Goal: Task Accomplishment & Management: Manage account settings

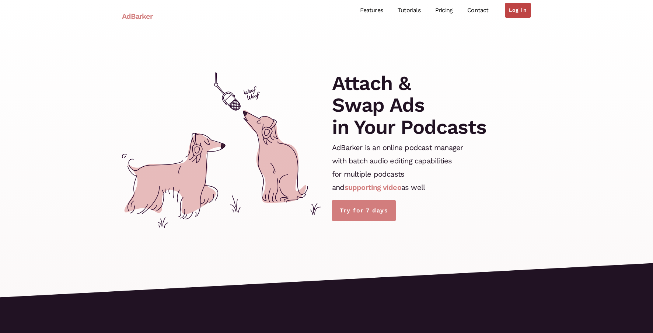
click at [518, 7] on link "Log in" at bounding box center [518, 10] width 26 height 15
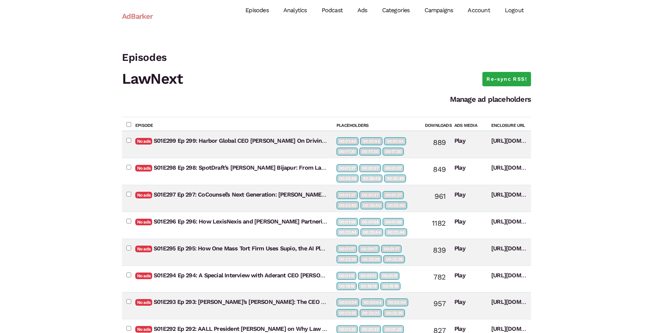
click at [449, 13] on link "Campaigns" at bounding box center [438, 10] width 43 height 33
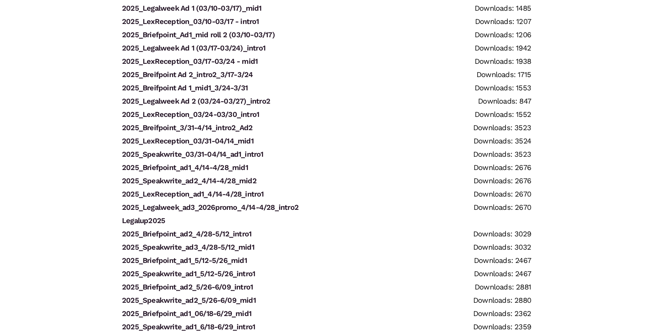
scroll to position [1338, 0]
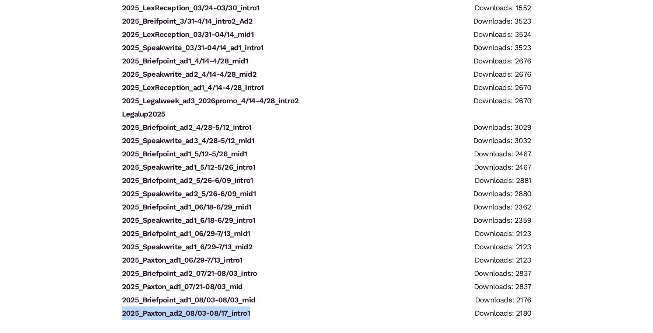
drag, startPoint x: 262, startPoint y: 314, endPoint x: 101, endPoint y: 314, distance: 161.0
copy link "2025_Paxton_ad2_08/03-08/17_intro1"
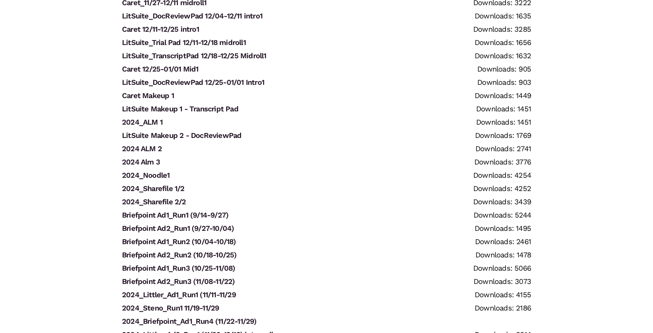
scroll to position [0, 0]
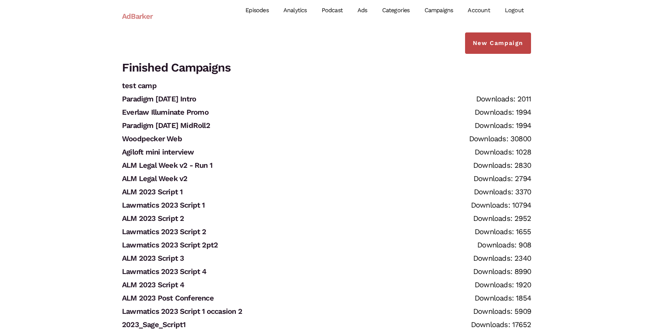
click at [502, 47] on link "New Campaign" at bounding box center [498, 42] width 66 height 21
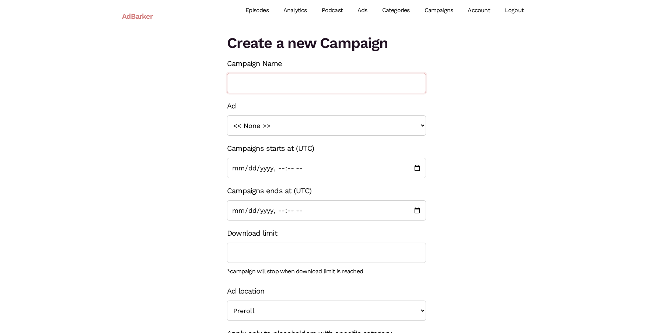
click at [270, 82] on input "Campaign Name" at bounding box center [326, 83] width 199 height 20
paste input "2025_Paxton_ad2_08/03-08/17_intro1"
drag, startPoint x: 335, startPoint y: 81, endPoint x: 348, endPoint y: 83, distance: 13.4
click at [348, 83] on input "2025_Paxton_ad2_08/03-08/17_intro1" at bounding box center [326, 83] width 199 height 20
click at [311, 83] on input "2025_Paxton_ad2_08/03-08/17_mid1" at bounding box center [326, 83] width 199 height 20
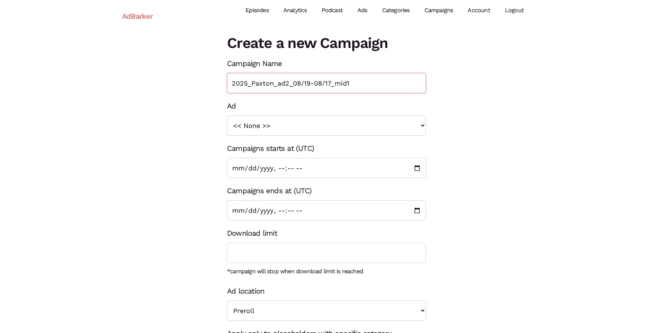
type input "2025_Paxton_ad2_08/19-08/17_mid1"
click at [415, 211] on input "Campaigns ends at (UTC)" at bounding box center [326, 210] width 199 height 20
click at [261, 211] on input "Campaigns ends at (UTC)" at bounding box center [326, 210] width 199 height 20
click at [173, 210] on div "Create a new Campaign Campaign Name 2025_Paxton_ad2_08/19-08/17_mid1 Ad << None…" at bounding box center [326, 218] width 420 height 372
click at [246, 209] on input "Campaigns ends at (UTC)" at bounding box center [326, 210] width 199 height 20
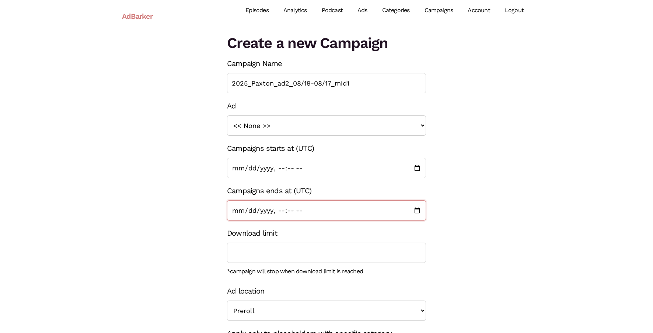
click at [416, 209] on input "Campaigns ends at (UTC)" at bounding box center [326, 210] width 199 height 20
click at [196, 263] on div "Create a new Campaign Campaign Name 2025_Paxton_ad2_08/19-08/17_mid1 Ad << None…" at bounding box center [326, 218] width 420 height 372
click at [279, 211] on input "Campaigns ends at (UTC)" at bounding box center [326, 210] width 199 height 20
type input "2025-08-31T00:00"
click at [183, 214] on div "Create a new Campaign Campaign Name 2025_Paxton_ad2_08/19-08/17_mid1 Ad << None…" at bounding box center [326, 218] width 420 height 372
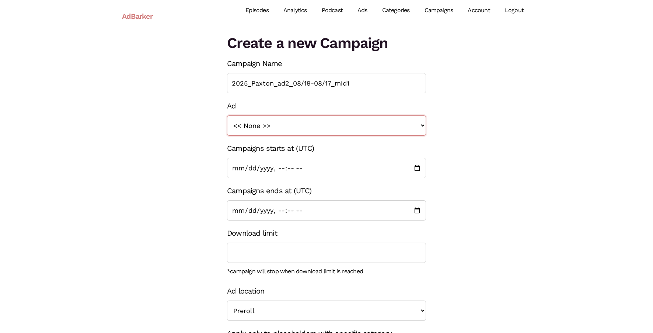
click at [266, 128] on select "<< None >> 2023_Sage_Script1 2023_UM_Script 1 2023_LitSoftware_TrialPad1 2023_L…" at bounding box center [326, 125] width 199 height 20
select select "1359"
click at [227, 115] on select "<< None >> 2023_Sage_Script1 2023_UM_Script 1 2023_LitSoftware_TrialPad1 2023_L…" at bounding box center [326, 125] width 199 height 20
click at [289, 81] on input "2025_Paxton_ad2_08/19-08/17_mid1" at bounding box center [326, 83] width 199 height 20
click at [464, 126] on div "Create a new Campaign Campaign Name 2025_Paxton_ad1_08/19-08/17_mid1 Ad << None…" at bounding box center [326, 218] width 420 height 372
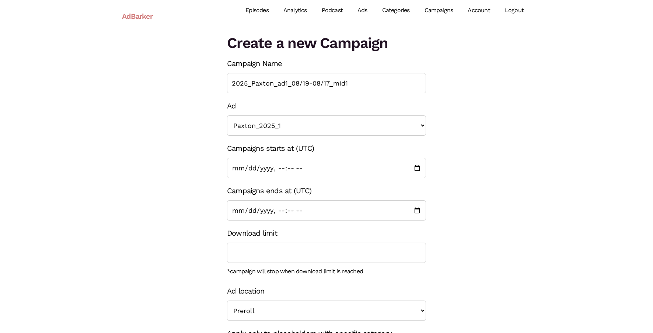
scroll to position [8, 0]
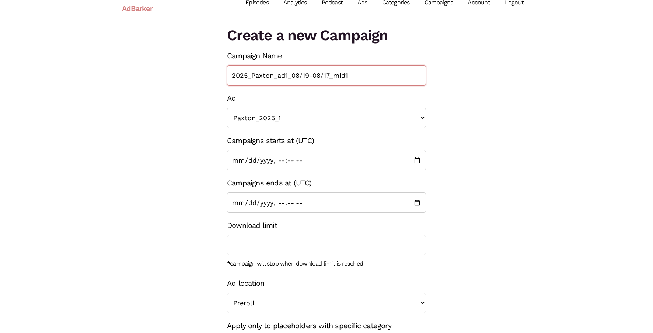
click at [329, 74] on input "2025_Paxton_ad1_08/19-08/17_mid1" at bounding box center [326, 75] width 199 height 20
type input "2025_Paxton_ad1_08/19-08/31_mid1"
click at [453, 185] on div "Create a new Campaign Campaign Name 2025_Paxton_ad1_08/19-08/31_mid1 Ad << None…" at bounding box center [326, 211] width 420 height 372
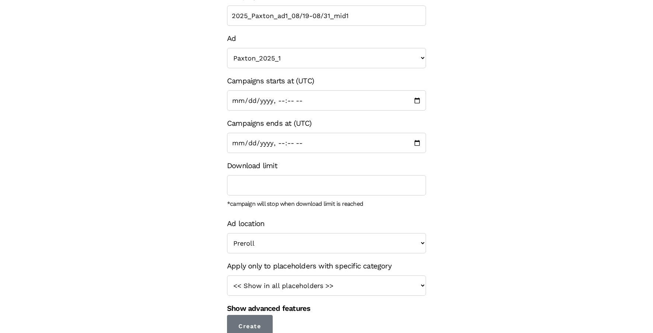
scroll to position [72, 0]
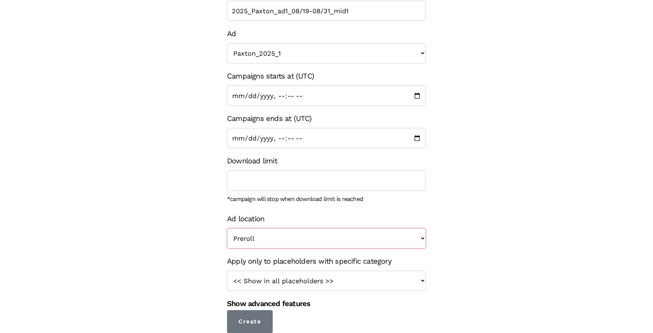
click at [407, 234] on select "Preroll Midroll Postroll" at bounding box center [326, 238] width 199 height 20
select select "midroll"
click at [227, 228] on select "Preroll Midroll Postroll" at bounding box center [326, 238] width 199 height 20
click at [382, 284] on select "<< Show in all placeholders >> intro roll mid roll Intro roll 2 mid roll 2 Intr…" at bounding box center [326, 280] width 199 height 20
select select "25"
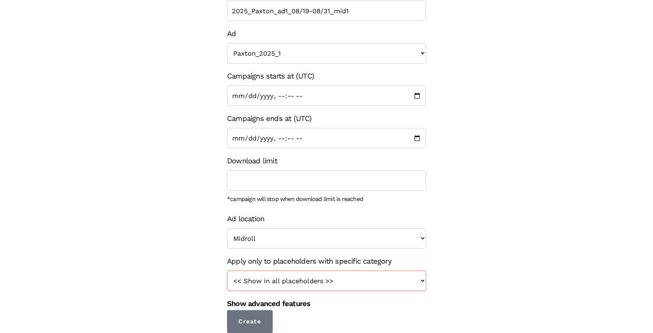
click at [227, 270] on select "<< Show in all placeholders >> intro roll mid roll Intro roll 2 mid roll 2 Intr…" at bounding box center [326, 280] width 199 height 20
click at [270, 317] on input "Create" at bounding box center [250, 321] width 46 height 23
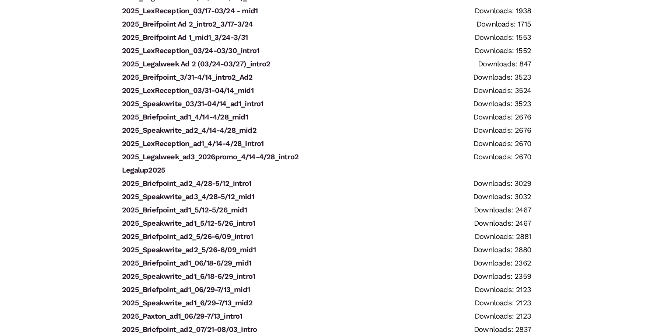
scroll to position [1371, 0]
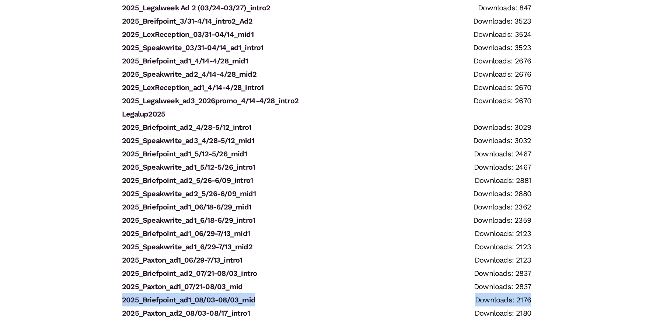
drag, startPoint x: 120, startPoint y: 311, endPoint x: 112, endPoint y: 303, distance: 11.5
drag, startPoint x: 114, startPoint y: 301, endPoint x: 278, endPoint y: 300, distance: 164.0
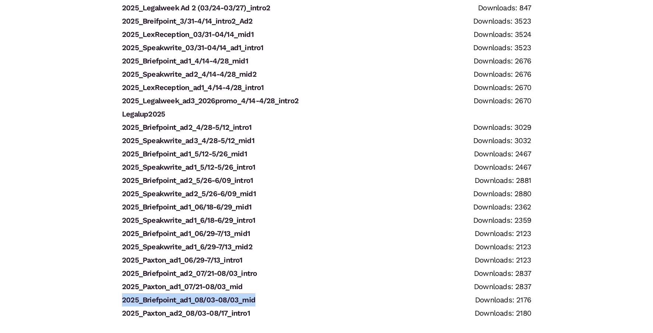
copy link "2025_Briefpoint_ad1_08/03-08/03_mid"
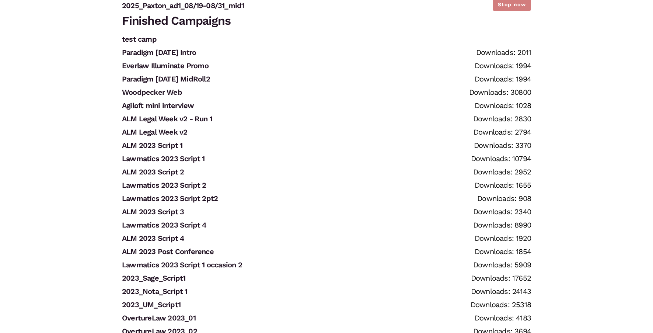
scroll to position [0, 0]
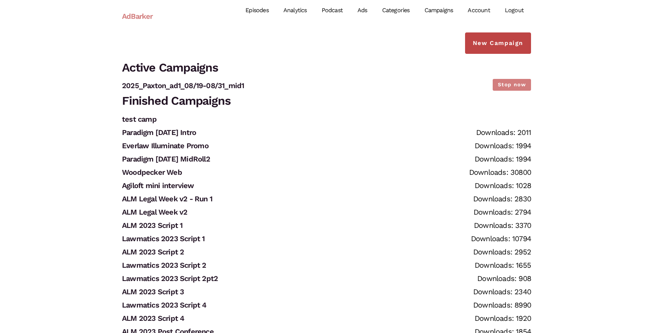
click at [491, 47] on link "New Campaign" at bounding box center [498, 42] width 66 height 21
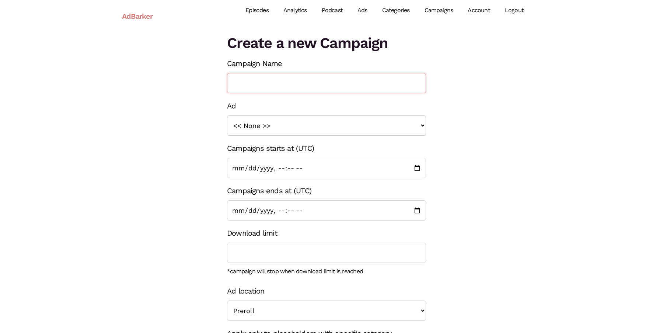
click at [294, 87] on input "Campaign Name" at bounding box center [326, 83] width 199 height 20
paste input "2025_Briefpoint_ad1_08/03-08/03_mid"
click at [297, 81] on input "2025_Briefpoint_ad1_08/03-08/03_intro" at bounding box center [326, 83] width 199 height 20
click at [318, 82] on input "2025_Briefpoint_ad2_08/03-08/03_intro" at bounding box center [326, 83] width 199 height 20
click at [341, 85] on input "2025_Briefpoint_ad2_08/19-08/03_intro" at bounding box center [326, 83] width 199 height 20
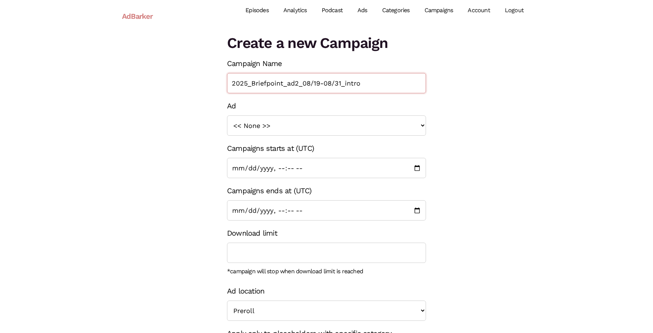
type input "2025_Briefpoint_ad2_08/19-08/31_intro"
click at [362, 124] on select "<< None >> 2023_Sage_Script1 2023_UM_Script 1 2023_LitSoftware_TrialPad1 2023_L…" at bounding box center [326, 125] width 199 height 20
click at [227, 115] on select "<< None >> 2023_Sage_Script1 2023_UM_Script 1 2023_LitSoftware_TrialPad1 2023_L…" at bounding box center [326, 125] width 199 height 20
click at [313, 126] on select "<< None >> 2023_Sage_Script1 2023_UM_Script 1 2023_LitSoftware_TrialPad1 2023_L…" at bounding box center [326, 125] width 199 height 20
select select "1321"
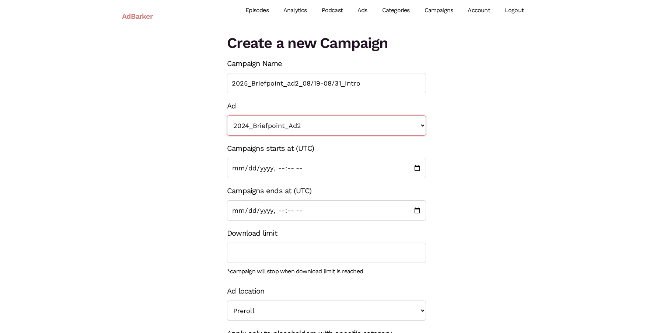
click at [227, 115] on select "<< None >> 2023_Sage_Script1 2023_UM_Script 1 2023_LitSoftware_TrialPad1 2023_L…" at bounding box center [326, 125] width 199 height 20
click at [248, 209] on input "Campaigns ends at (UTC)" at bounding box center [326, 210] width 199 height 20
type input "2025-08-31T00:00"
click at [178, 264] on div "Create a new Campaign Campaign Name 2025_Briefpoint_ad2_08/19-08/31_intro Ad <<…" at bounding box center [326, 218] width 420 height 372
click at [259, 311] on select "Preroll Midroll Postroll" at bounding box center [326, 310] width 199 height 20
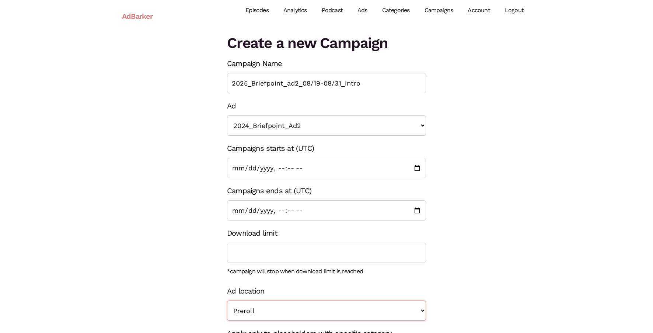
select select "midroll"
click at [227, 300] on select "Preroll Midroll Postroll" at bounding box center [326, 310] width 199 height 20
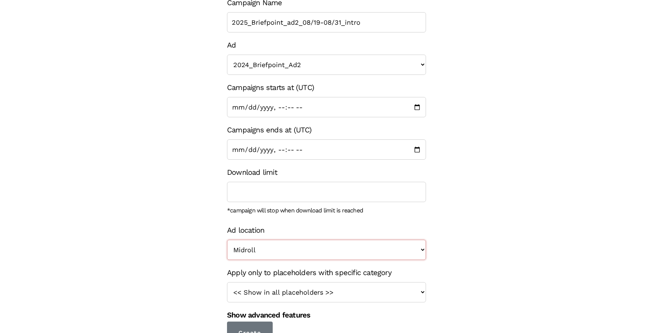
scroll to position [72, 0]
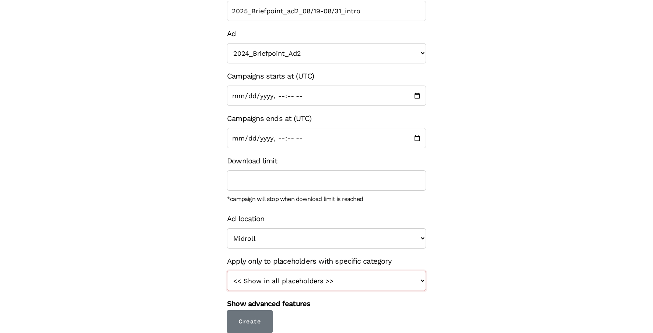
click at [262, 275] on select "<< Show in all placeholders >> intro roll mid roll Intro roll 2 mid roll 2 Intr…" at bounding box center [326, 280] width 199 height 20
select select "24"
click at [227, 270] on select "<< Show in all placeholders >> intro roll mid roll Intro roll 2 mid roll 2 Intr…" at bounding box center [326, 280] width 199 height 20
click at [258, 323] on input "Create" at bounding box center [250, 321] width 46 height 23
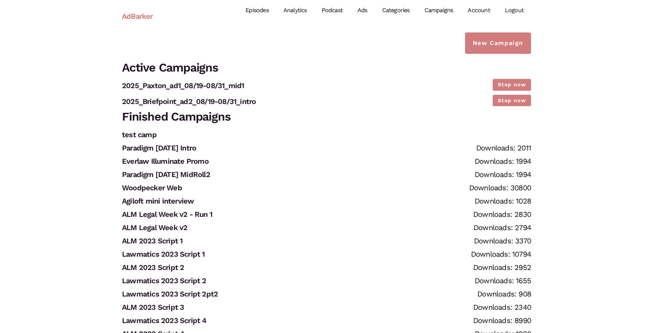
click at [260, 11] on link "Episodes" at bounding box center [257, 10] width 38 height 33
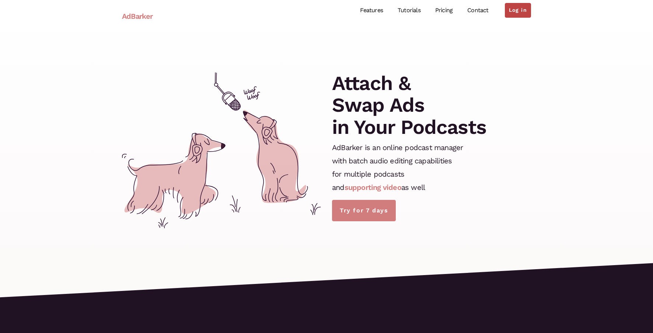
click at [519, 14] on link "Log in" at bounding box center [518, 10] width 26 height 15
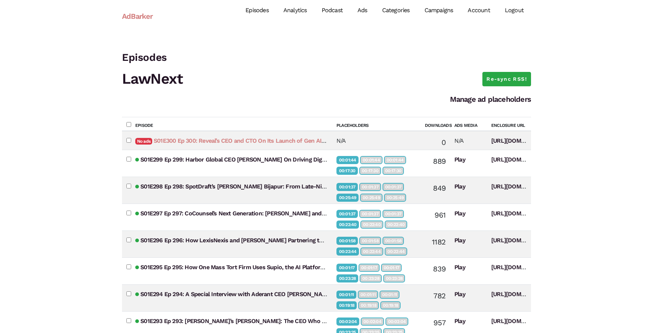
click at [267, 141] on link "S01E300 Ep 300: Reveal’s CEO and CTO On Its Launch of Gen AI for E-Discovery Re…" at bounding box center [270, 140] width 232 height 7
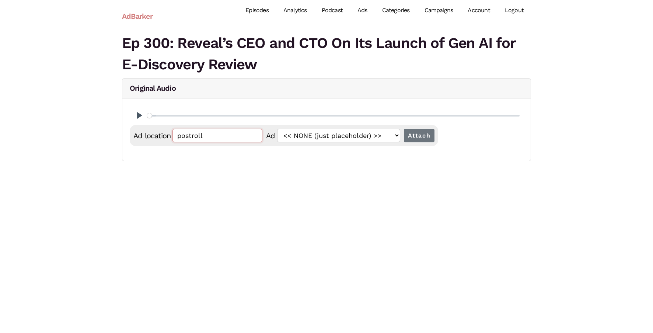
click at [210, 136] on input "postroll" at bounding box center [217, 136] width 90 height 14
paste input "00:01:51.693"
type input "00:01:51.693"
click at [407, 138] on input "Attach" at bounding box center [419, 136] width 31 height 14
click at [234, 135] on input "postroll" at bounding box center [217, 136] width 90 height 14
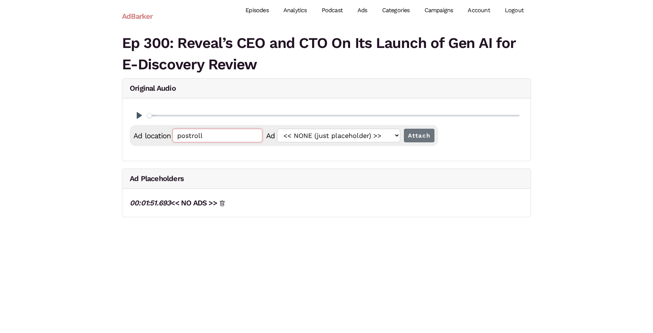
paste input "00:01:51.693"
type input "00:01:51.694"
click at [417, 142] on input "Attach" at bounding box center [419, 136] width 31 height 14
click at [238, 138] on input "postroll" at bounding box center [217, 136] width 90 height 14
paste input "00:01:51.693"
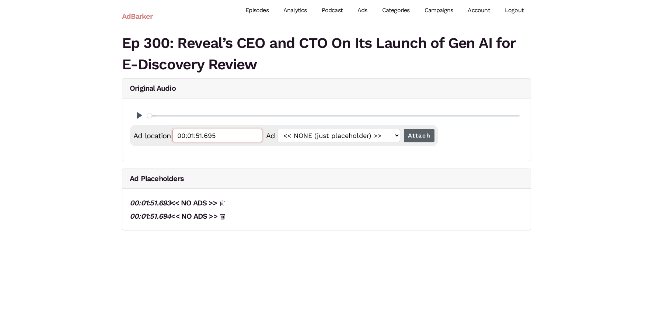
type input "00:01:51.695"
click at [414, 136] on input "Attach" at bounding box center [419, 136] width 31 height 14
click at [202, 130] on input "postroll" at bounding box center [217, 136] width 90 height 14
paste input "00:28:42.586"
type input "00:28:42.586"
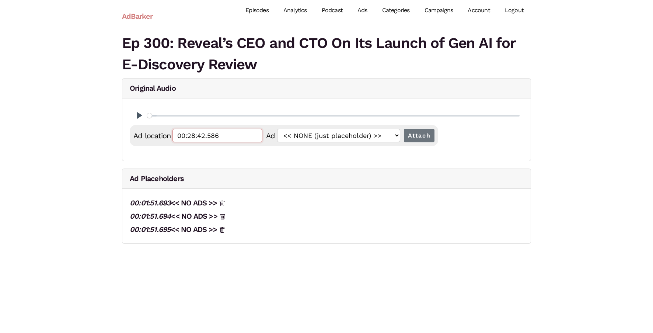
click at [404, 129] on input "Attach" at bounding box center [419, 136] width 31 height 14
click at [203, 130] on input "postroll" at bounding box center [217, 136] width 90 height 14
paste input "00:28:42.586"
type input "00:28:42.587"
click at [404, 129] on input "Attach" at bounding box center [419, 136] width 31 height 14
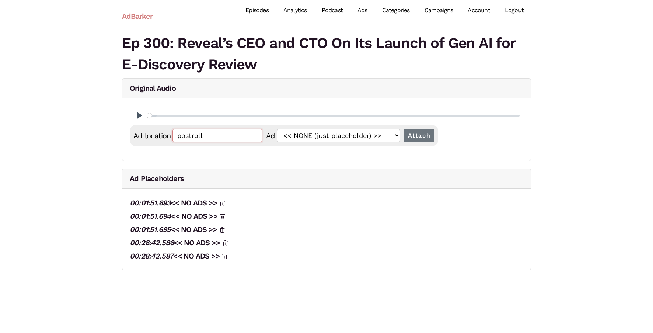
click at [230, 132] on input "postroll" at bounding box center [217, 136] width 90 height 14
paste input "00:28:42.586"
type input "00:28:42.588"
click at [404, 129] on input "Attach" at bounding box center [419, 136] width 31 height 14
drag, startPoint x: 158, startPoint y: 265, endPoint x: 283, endPoint y: 1, distance: 292.0
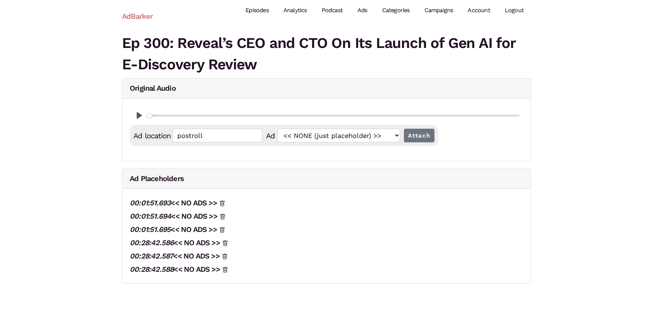
click at [0, 0] on body "AdBarker Menu Episodes Analytics Podcast Ads Categories Campaigns Account Logou…" at bounding box center [326, 145] width 653 height 291
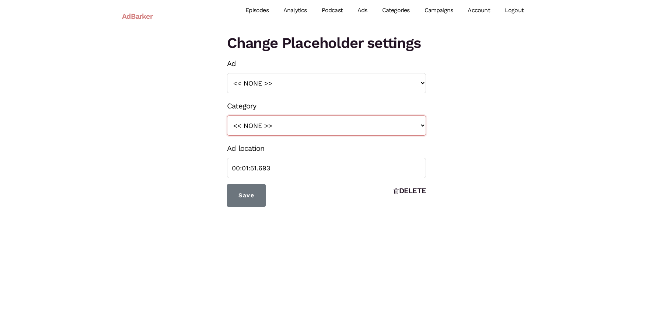
click at [285, 123] on select "<< NONE >> intro roll mid roll Intro roll 2 mid roll 2 Intro Roll 3 Mid Roll 3" at bounding box center [326, 125] width 199 height 20
select select "24"
click at [227, 115] on select "<< NONE >> intro roll mid roll Intro roll 2 mid roll 2 Intro Roll 3 Mid Roll 3" at bounding box center [326, 125] width 199 height 20
click at [250, 191] on input "Save" at bounding box center [246, 195] width 39 height 23
click at [263, 132] on select "<< NONE >> intro roll mid roll Intro roll 2 mid roll 2 Intro Roll 3 Mid Roll 3" at bounding box center [326, 125] width 199 height 20
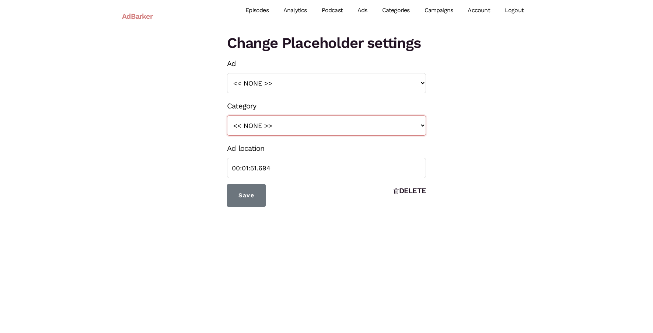
select select "26"
click at [227, 115] on select "<< NONE >> intro roll mid roll Intro roll 2 mid roll 2 Intro Roll 3 Mid Roll 3" at bounding box center [326, 125] width 199 height 20
click at [252, 184] on input "Save" at bounding box center [246, 195] width 39 height 23
click at [284, 132] on select "<< NONE >> intro roll mid roll Intro roll 2 mid roll 2 Intro Roll 3 Mid Roll 3" at bounding box center [326, 125] width 199 height 20
select select "28"
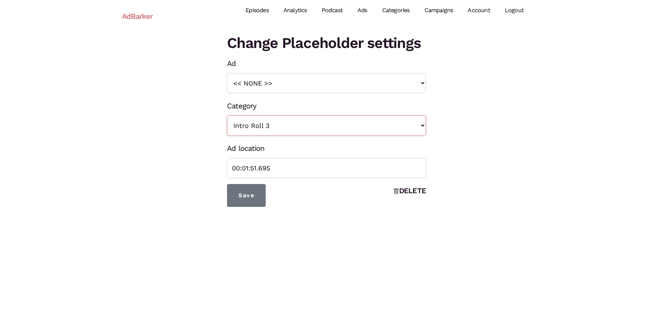
click at [227, 115] on select "<< NONE >> intro roll mid roll Intro roll 2 mid roll 2 Intro Roll 3 Mid Roll 3" at bounding box center [326, 125] width 199 height 20
click at [254, 194] on input "Save" at bounding box center [246, 195] width 39 height 23
click at [311, 134] on select "<< NONE >> intro roll mid roll Intro roll 2 mid roll 2 Intro Roll 3 Mid Roll 3" at bounding box center [326, 125] width 199 height 20
select select "25"
click at [227, 115] on select "<< NONE >> intro roll mid roll Intro roll 2 mid roll 2 Intro Roll 3 Mid Roll 3" at bounding box center [326, 125] width 199 height 20
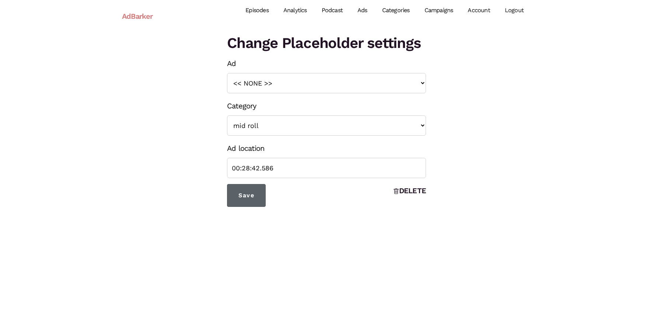
click at [244, 198] on input "Save" at bounding box center [246, 195] width 39 height 23
click at [312, 127] on select "<< NONE >> intro roll mid roll Intro roll 2 mid roll 2 Intro Roll 3 Mid Roll 3" at bounding box center [326, 125] width 199 height 20
select select "27"
click at [227, 115] on select "<< NONE >> intro roll mid roll Intro roll 2 mid roll 2 Intro Roll 3 Mid Roll 3" at bounding box center [326, 125] width 199 height 20
click at [236, 196] on input "Save" at bounding box center [246, 195] width 39 height 23
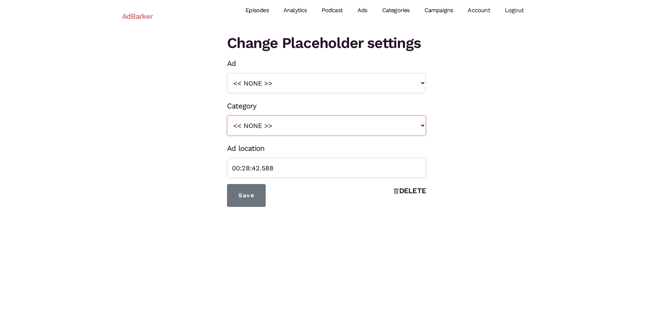
click at [328, 125] on select "<< NONE >> intro roll mid roll Intro roll 2 mid roll 2 Intro Roll 3 Mid Roll 3" at bounding box center [326, 125] width 199 height 20
select select "29"
click at [227, 115] on select "<< NONE >> intro roll mid roll Intro roll 2 mid roll 2 Intro Roll 3 Mid Roll 3" at bounding box center [326, 125] width 199 height 20
click at [248, 203] on input "Save" at bounding box center [246, 195] width 39 height 23
